Goal: Check status: Check status

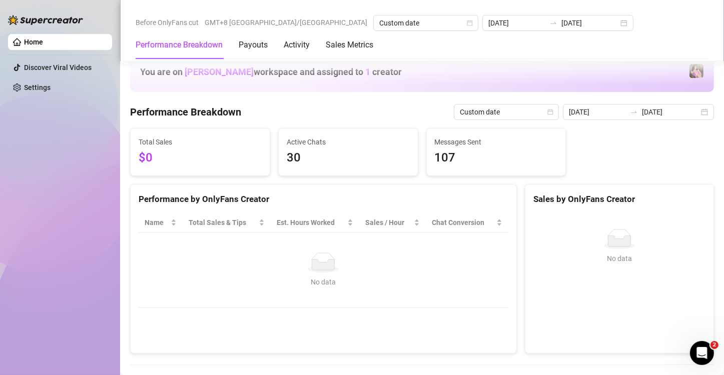
scroll to position [233, 0]
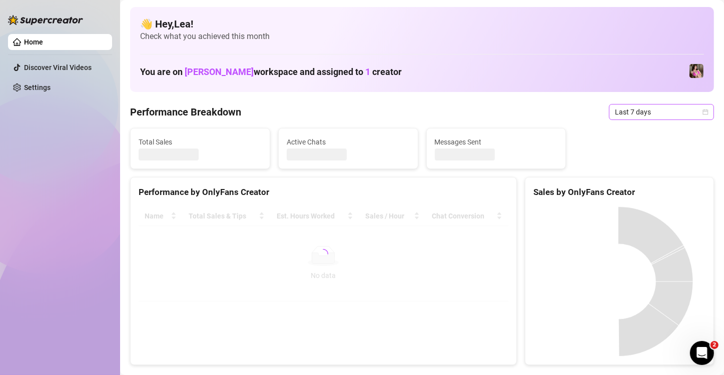
click at [702, 112] on icon "calendar" at bounding box center [705, 112] width 6 height 6
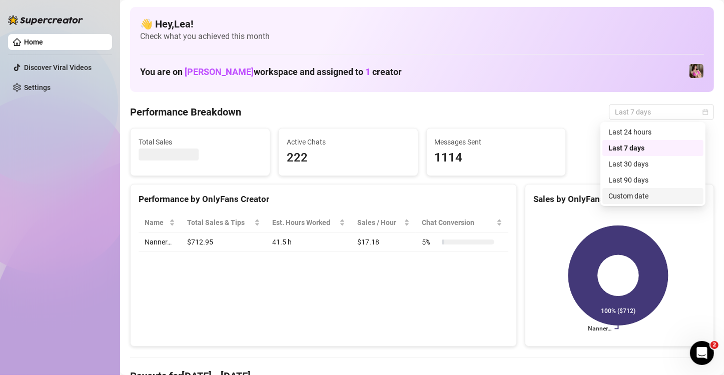
click at [654, 194] on div "Custom date" at bounding box center [652, 196] width 89 height 11
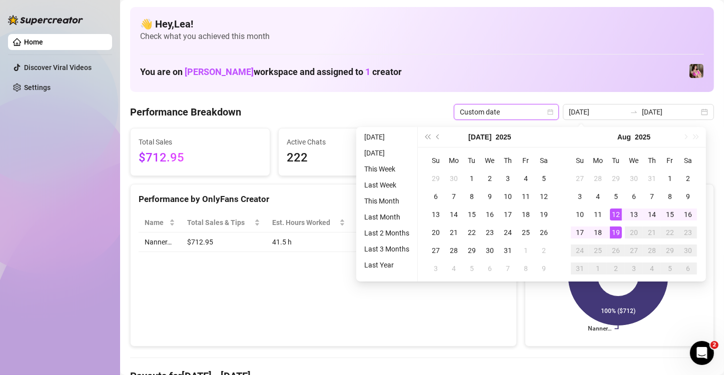
type input "[DATE]"
click at [617, 235] on div "19" at bounding box center [616, 233] width 12 height 12
click at [617, 235] on icon at bounding box center [618, 276] width 100 height 100
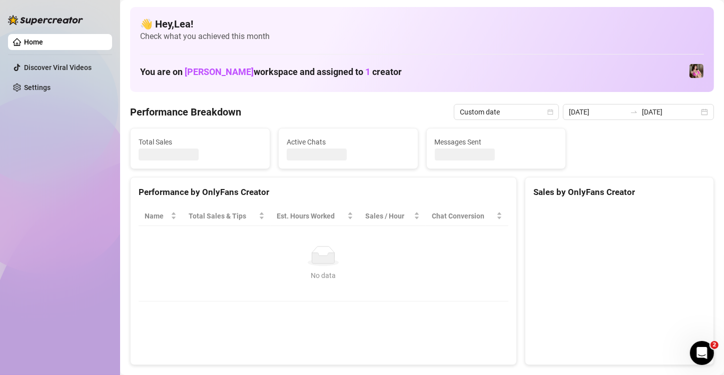
type input "[DATE]"
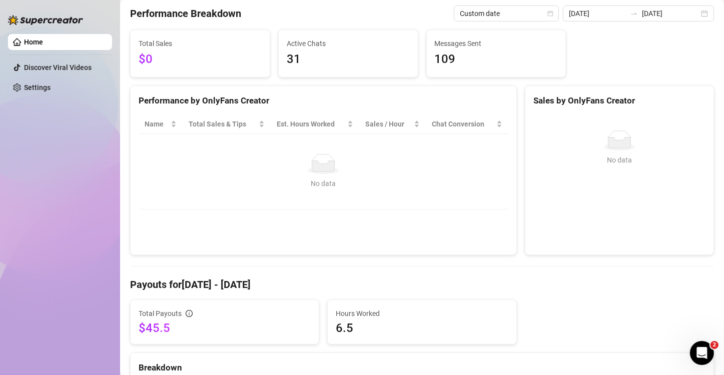
scroll to position [67, 0]
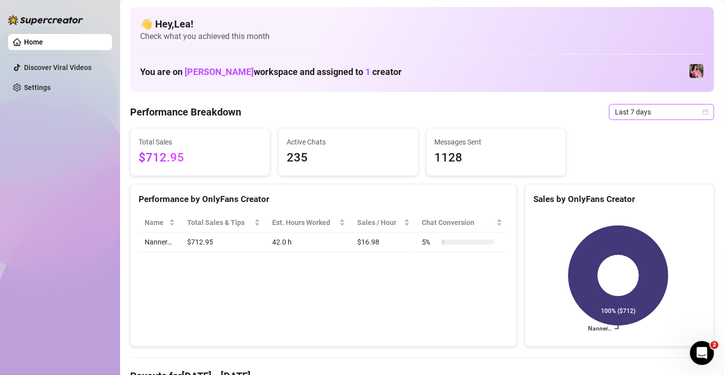
click at [702, 112] on icon "calendar" at bounding box center [705, 112] width 6 height 6
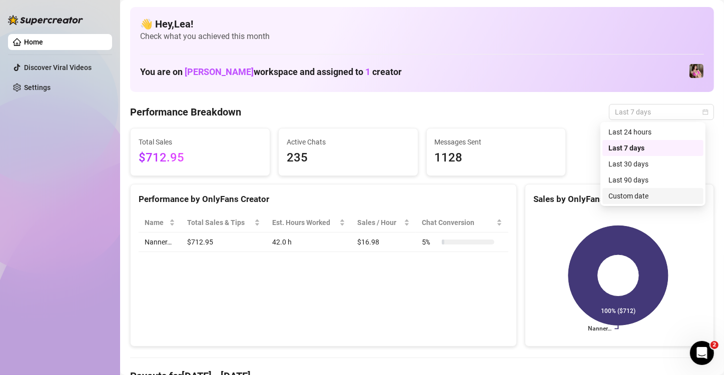
click at [642, 196] on div "Custom date" at bounding box center [652, 196] width 89 height 11
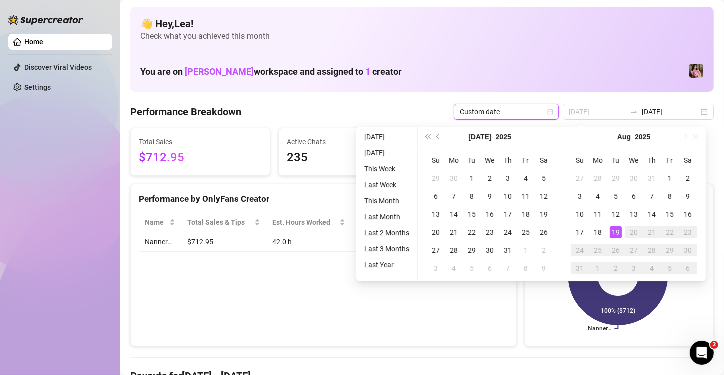
type input "[DATE]"
click at [616, 233] on div "19" at bounding box center [616, 233] width 12 height 12
type input "[DATE]"
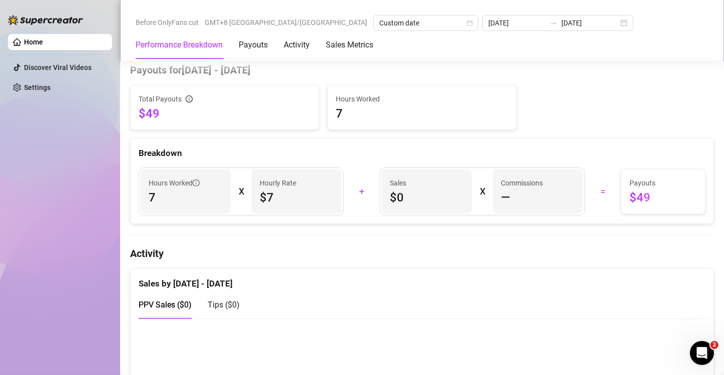
scroll to position [333, 0]
